Goal: Task Accomplishment & Management: Use online tool/utility

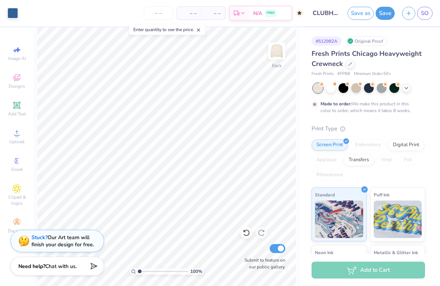
scroll to position [90, 0]
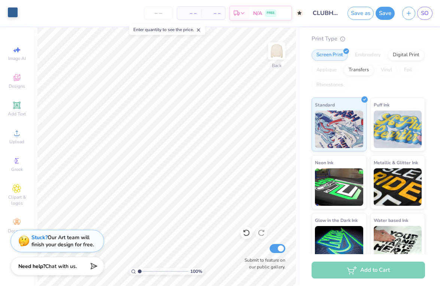
click at [14, 12] on div at bounding box center [12, 12] width 10 height 10
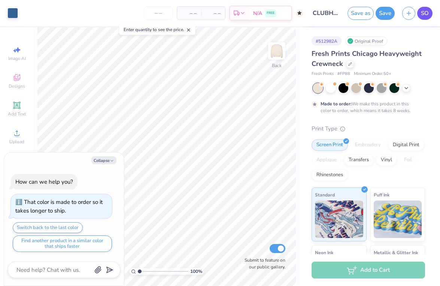
click at [421, 14] on span "SO" at bounding box center [425, 13] width 8 height 9
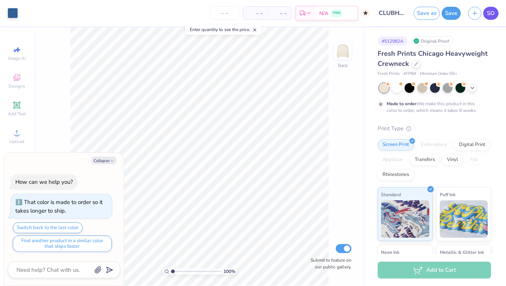
type textarea "x"
click at [330, 10] on div "N/A FREE" at bounding box center [337, 13] width 42 height 13
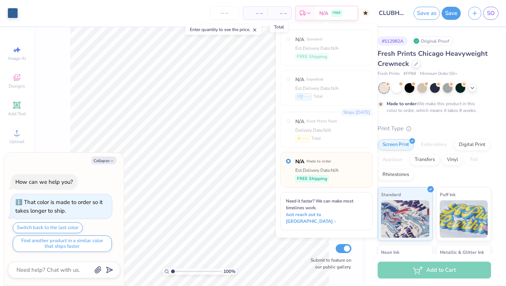
click at [287, 12] on span "– –" at bounding box center [279, 13] width 15 height 8
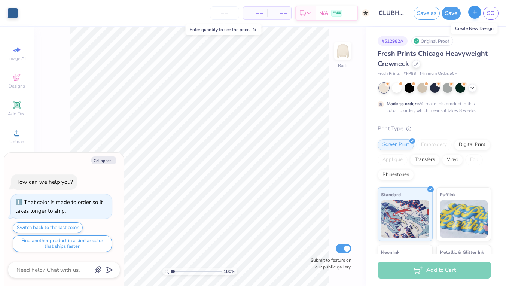
click at [440, 9] on icon "button" at bounding box center [475, 12] width 6 height 6
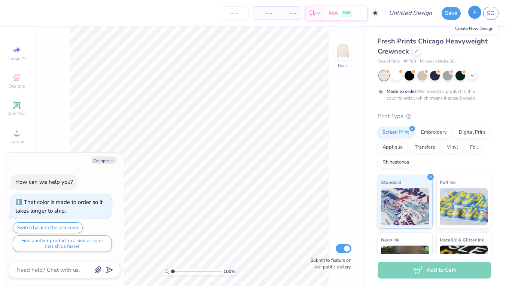
click at [440, 15] on icon "button" at bounding box center [475, 12] width 6 height 6
click at [440, 13] on line "button" at bounding box center [475, 12] width 0 height 4
click at [440, 17] on button "button" at bounding box center [475, 12] width 13 height 13
click at [106, 160] on button "Collapse" at bounding box center [103, 161] width 25 height 8
type textarea "x"
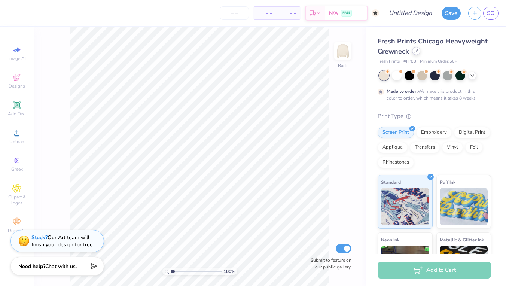
click at [414, 53] on div at bounding box center [416, 51] width 8 height 8
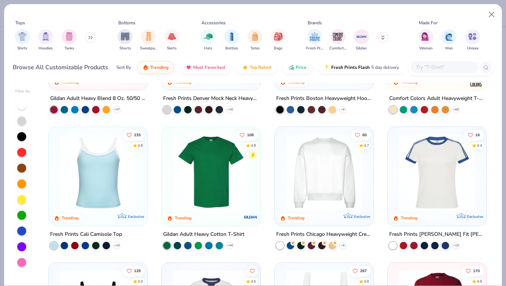
scroll to position [22, 0]
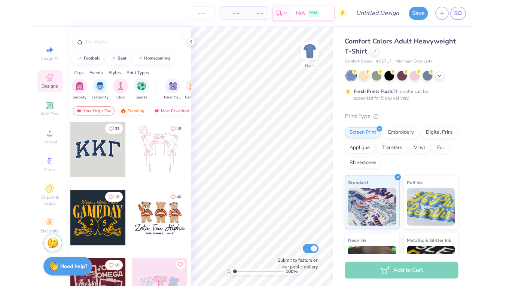
scroll to position [63, 0]
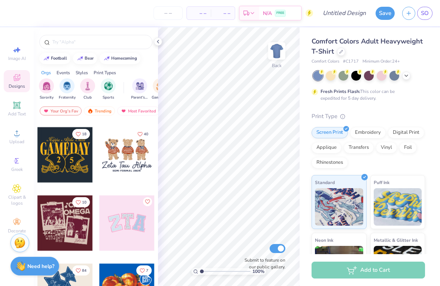
click at [68, 219] on div at bounding box center [64, 222] width 55 height 55
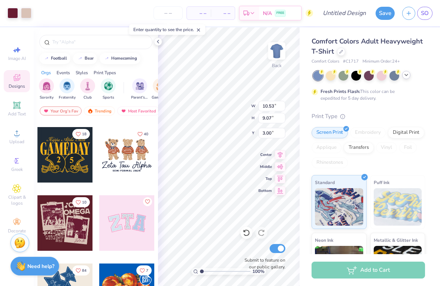
click at [408, 75] on icon at bounding box center [406, 75] width 6 height 6
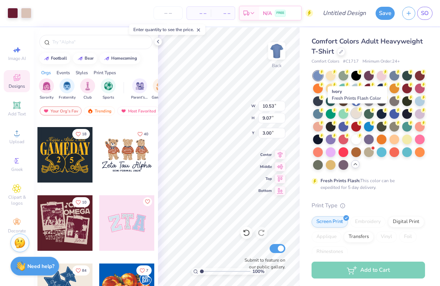
click at [356, 114] on div at bounding box center [356, 113] width 10 height 10
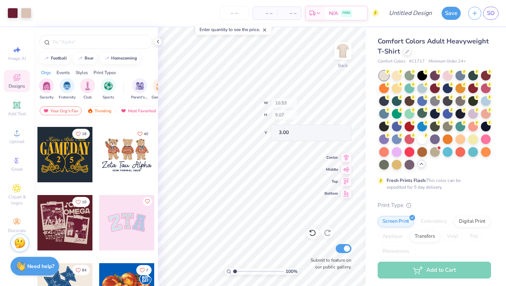
type input "2.57"
type input "1.14"
type input "3.11"
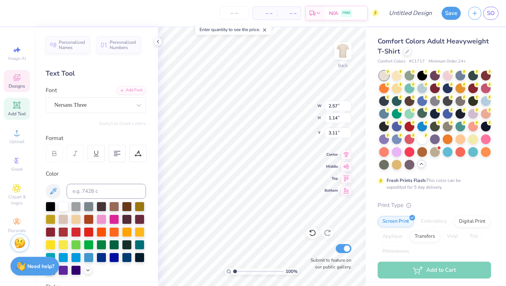
type input "5.57"
type input "1.39"
type input "4.45"
type input "1.12"
type input "1.16"
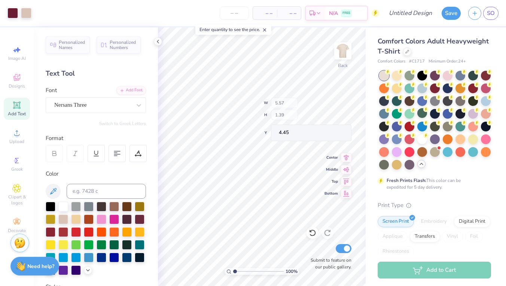
type input "3.37"
type input "4.27"
type input "4.42"
type input "6.51"
click at [19, 133] on icon at bounding box center [16, 132] width 9 height 9
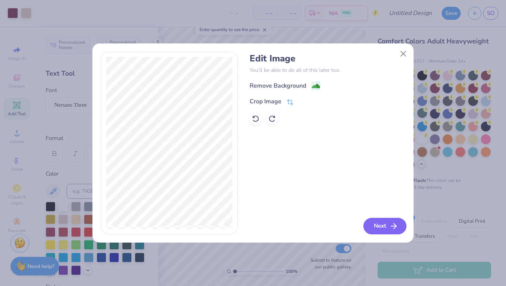
click at [378, 225] on button "Next" at bounding box center [385, 226] width 43 height 16
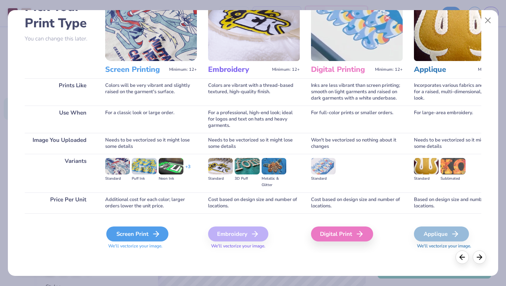
scroll to position [50, 0]
click at [152, 232] on icon at bounding box center [156, 234] width 9 height 9
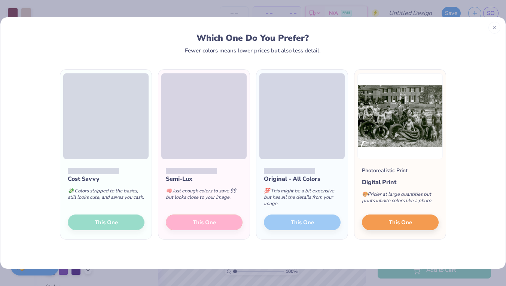
click at [140, 221] on div "Cost Savvy 💸 Colors stripped to the basics, still looks cute, and saves you cas…" at bounding box center [105, 199] width 91 height 80
click at [120, 208] on div "💸 Colors stripped to the basics, still looks cute, and saves you cash." at bounding box center [106, 196] width 77 height 25
click at [128, 112] on span at bounding box center [105, 116] width 85 height 86
click at [409, 224] on span "This One" at bounding box center [400, 221] width 23 height 9
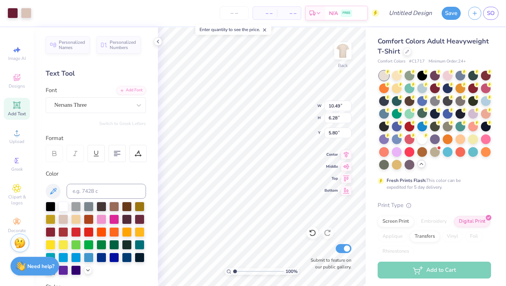
type input "10.49"
type input "6.28"
type input "5.80"
type input "6.38"
type input "4.68"
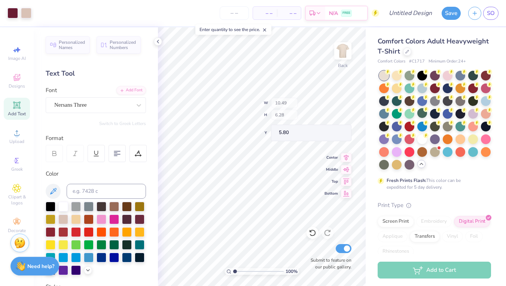
type input "5.98"
type input "3.16"
type input "2.32"
type input "8.34"
type input "3.39"
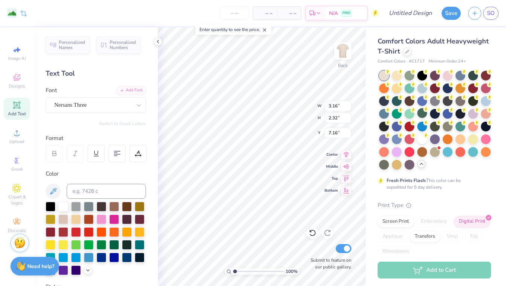
type input "2.64"
type input "7.00"
type input "3.89"
type input "3.03"
type input "6.95"
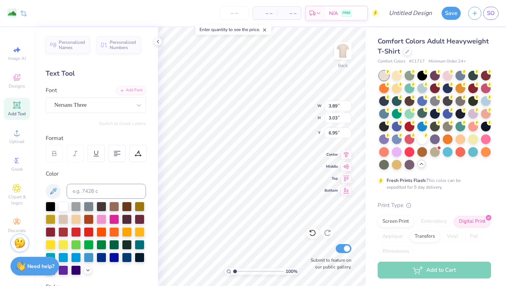
type input "4.06"
type input "3.16"
type input "6.96"
click at [294, 102] on div "100 % Back W 4.06 H 3.16 Y 6.96 Center Middle Top Bottom Submit to feature on o…" at bounding box center [262, 156] width 208 height 259
type input "7.76"
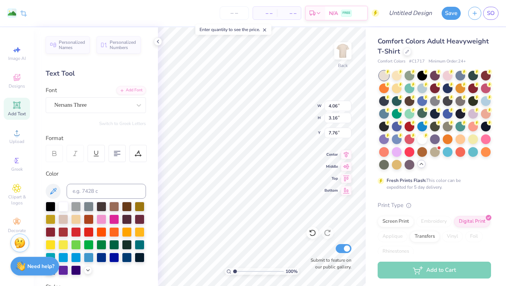
type input "4.69"
type input "3.66"
type input "6.77"
